Goal: Obtain resource: Download file/media

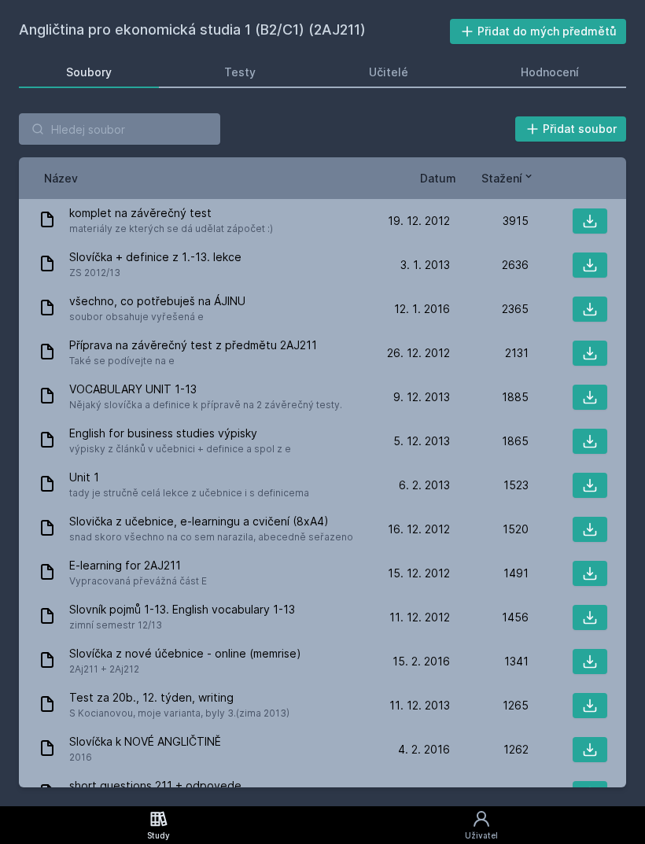
scroll to position [50, 0]
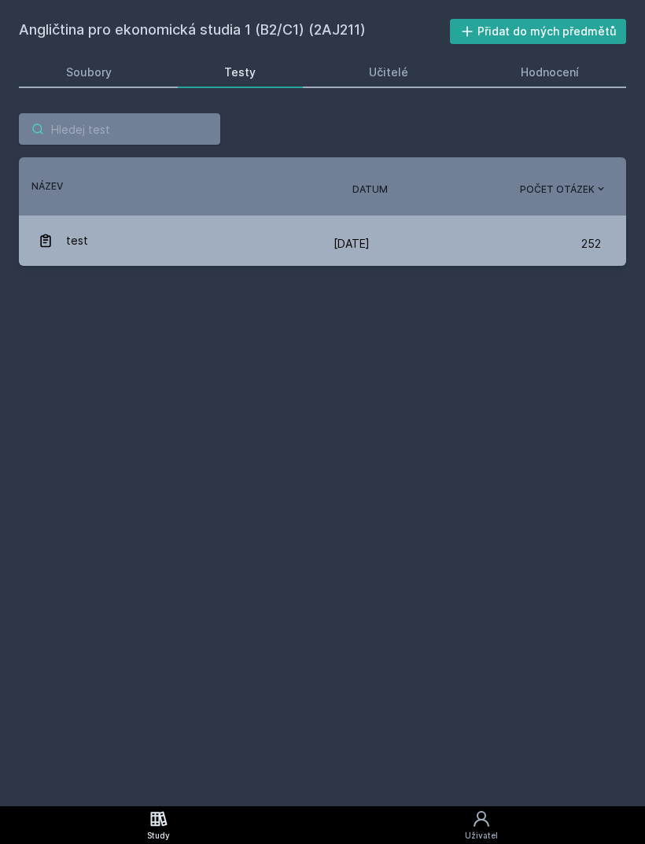
click at [183, 113] on input "search" at bounding box center [119, 128] width 201 height 31
click at [105, 65] on div "Soubory" at bounding box center [89, 73] width 46 height 16
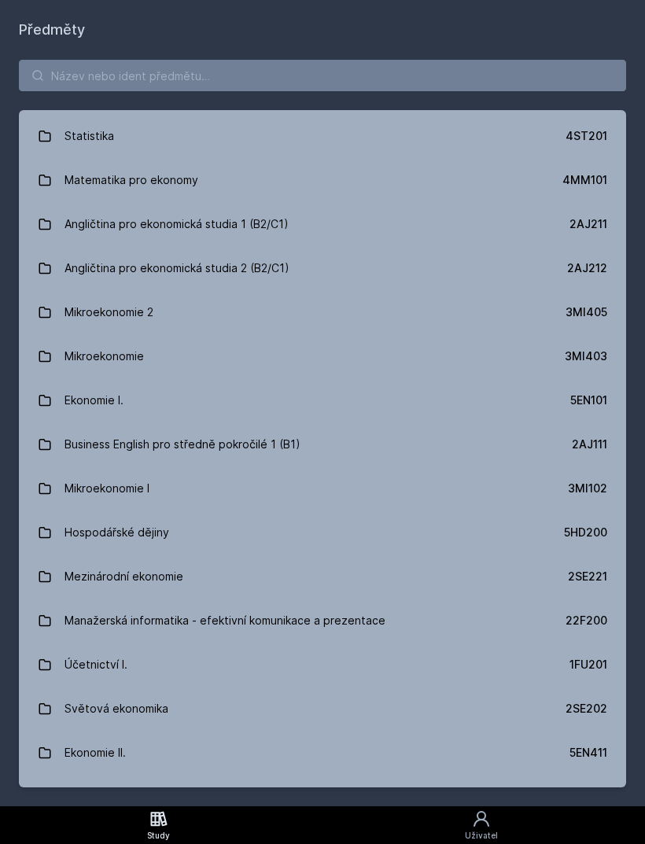
scroll to position [38, 0]
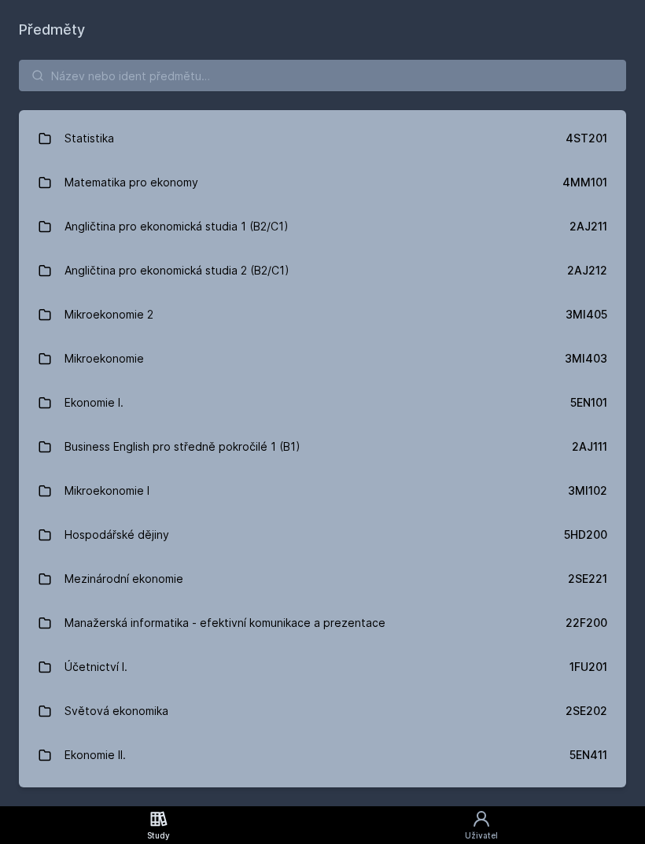
click at [330, 267] on link "Angličtina pro ekonomická studia 2 (B2/C1) 2AJ212" at bounding box center [322, 271] width 607 height 44
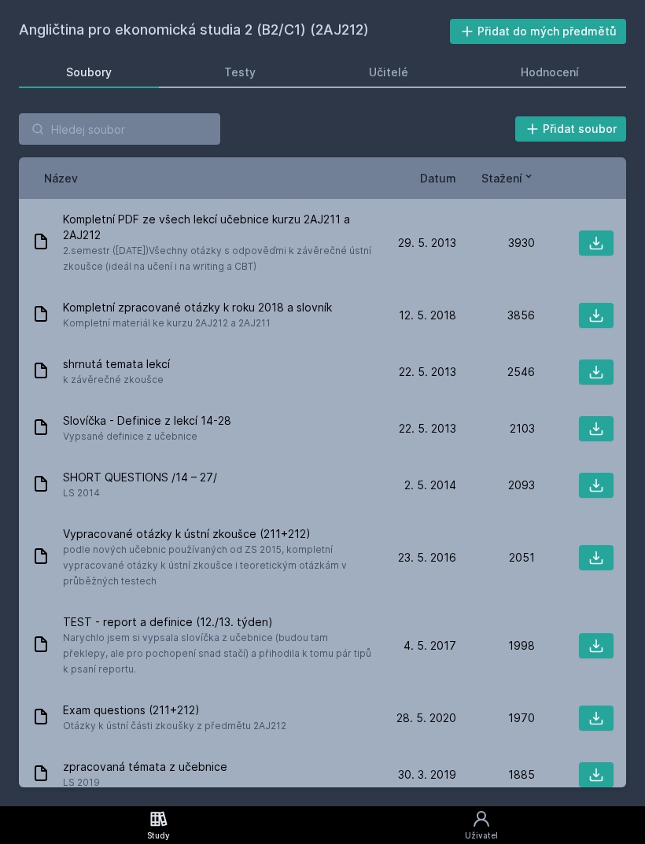
click at [439, 185] on span "Datum" at bounding box center [438, 178] width 36 height 17
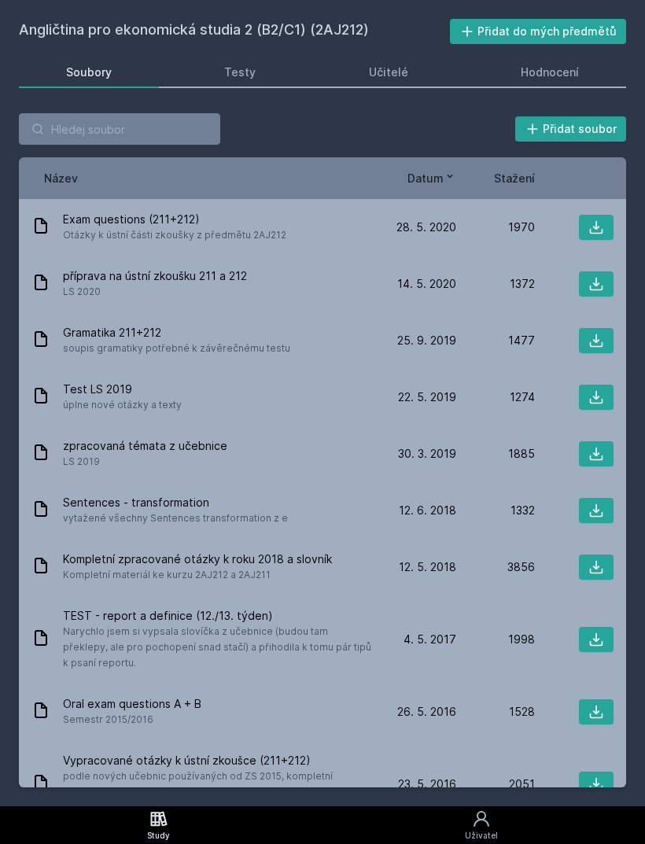
click at [463, 175] on div "Stažení" at bounding box center [495, 178] width 79 height 17
click at [455, 175] on icon at bounding box center [450, 176] width 13 height 13
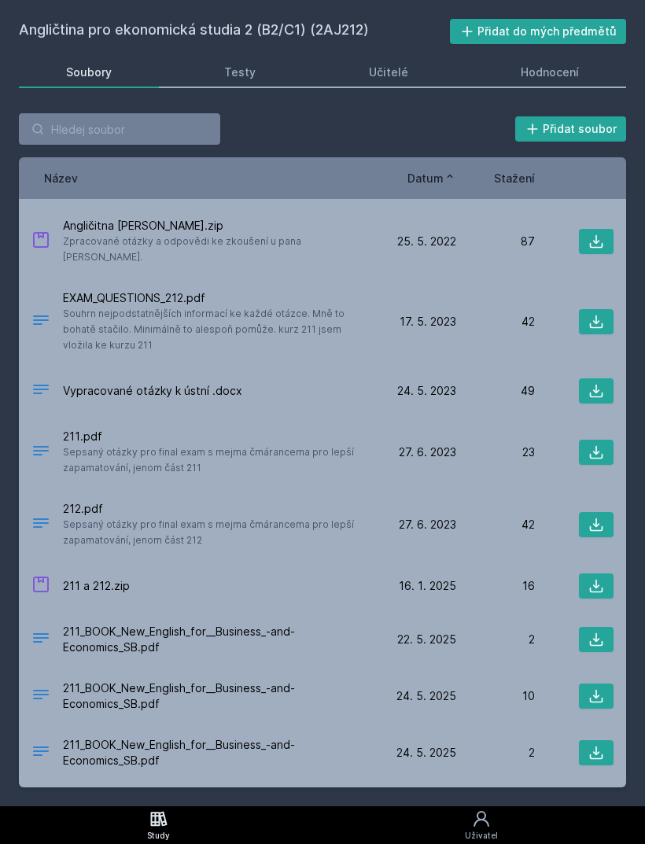
scroll to position [50, 0]
click at [433, 627] on div "22. 5. 25 22. 5. 2025 2" at bounding box center [496, 639] width 236 height 25
click at [595, 632] on icon at bounding box center [596, 640] width 16 height 16
